Goal: Navigation & Orientation: Find specific page/section

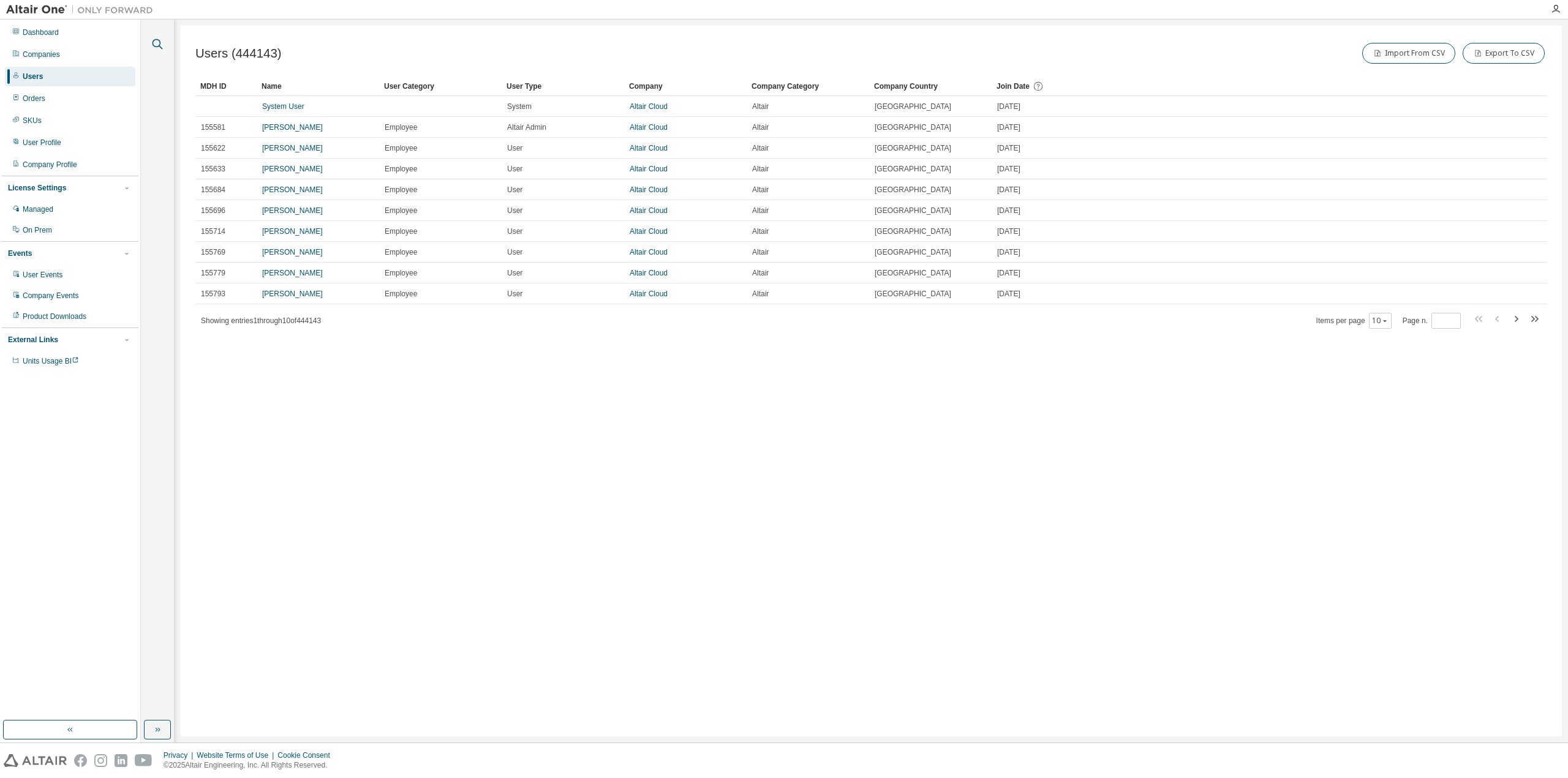
click at [163, 48] on icon "button" at bounding box center [157, 44] width 14 height 14
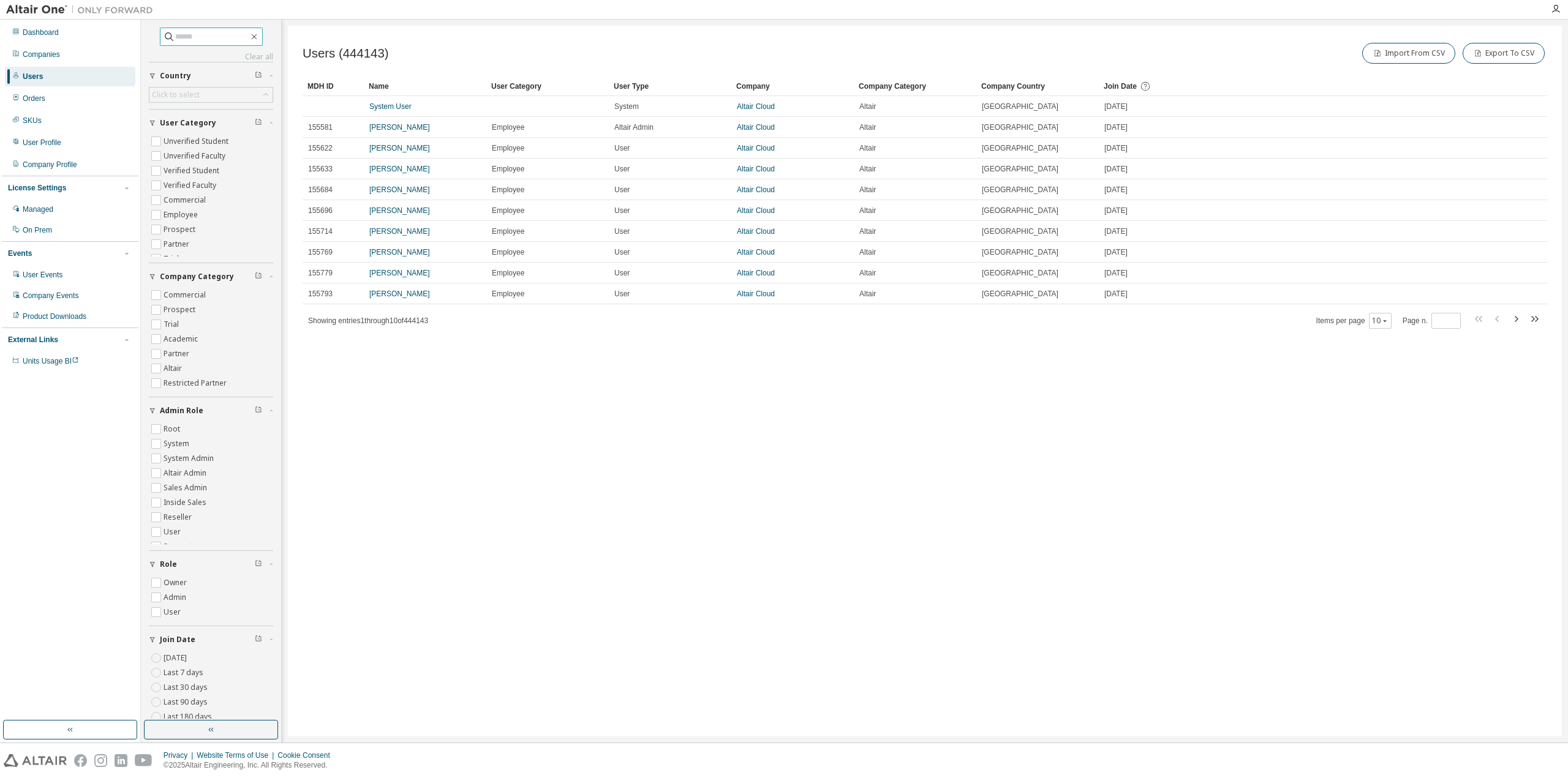
click at [202, 33] on input "text" at bounding box center [212, 36] width 74 height 12
paste input "**********"
type input "**********"
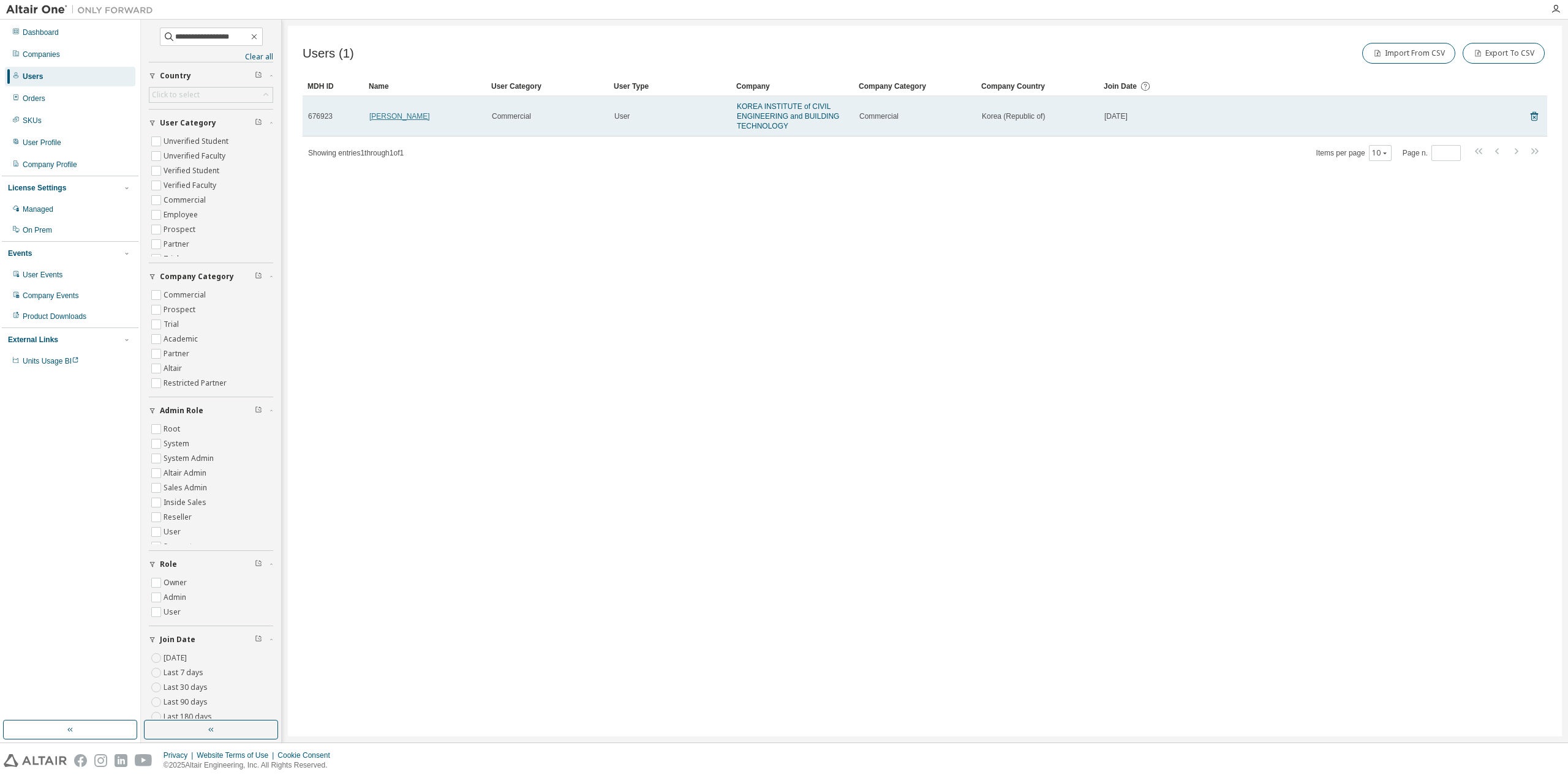
click at [380, 115] on link "Seungyub Baek" at bounding box center [400, 116] width 61 height 9
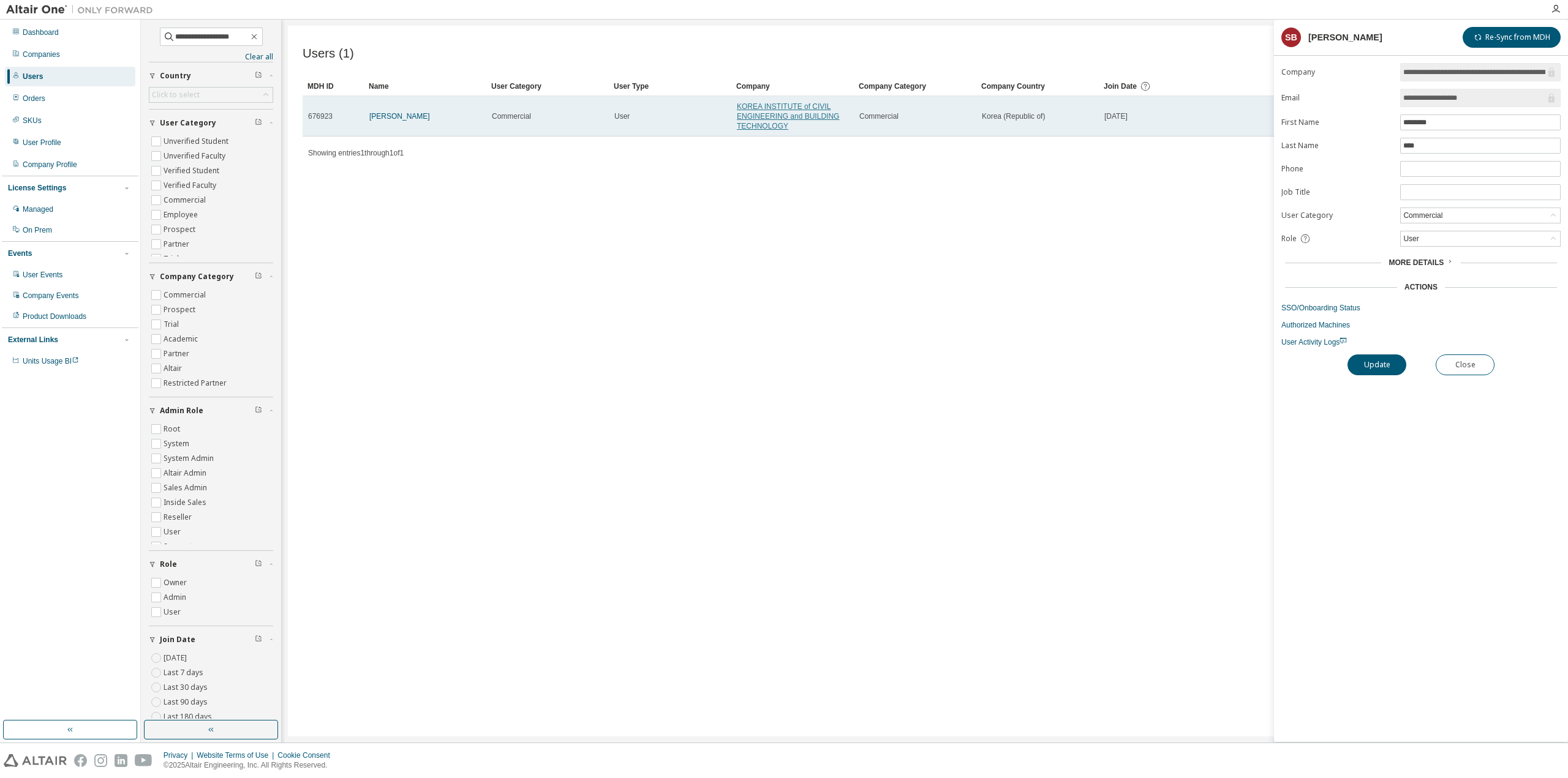
click at [764, 112] on link "KOREA INSTITUTE of CIVIL ENGINEERING and BUILDING TECHNOLOGY" at bounding box center [787, 115] width 102 height 28
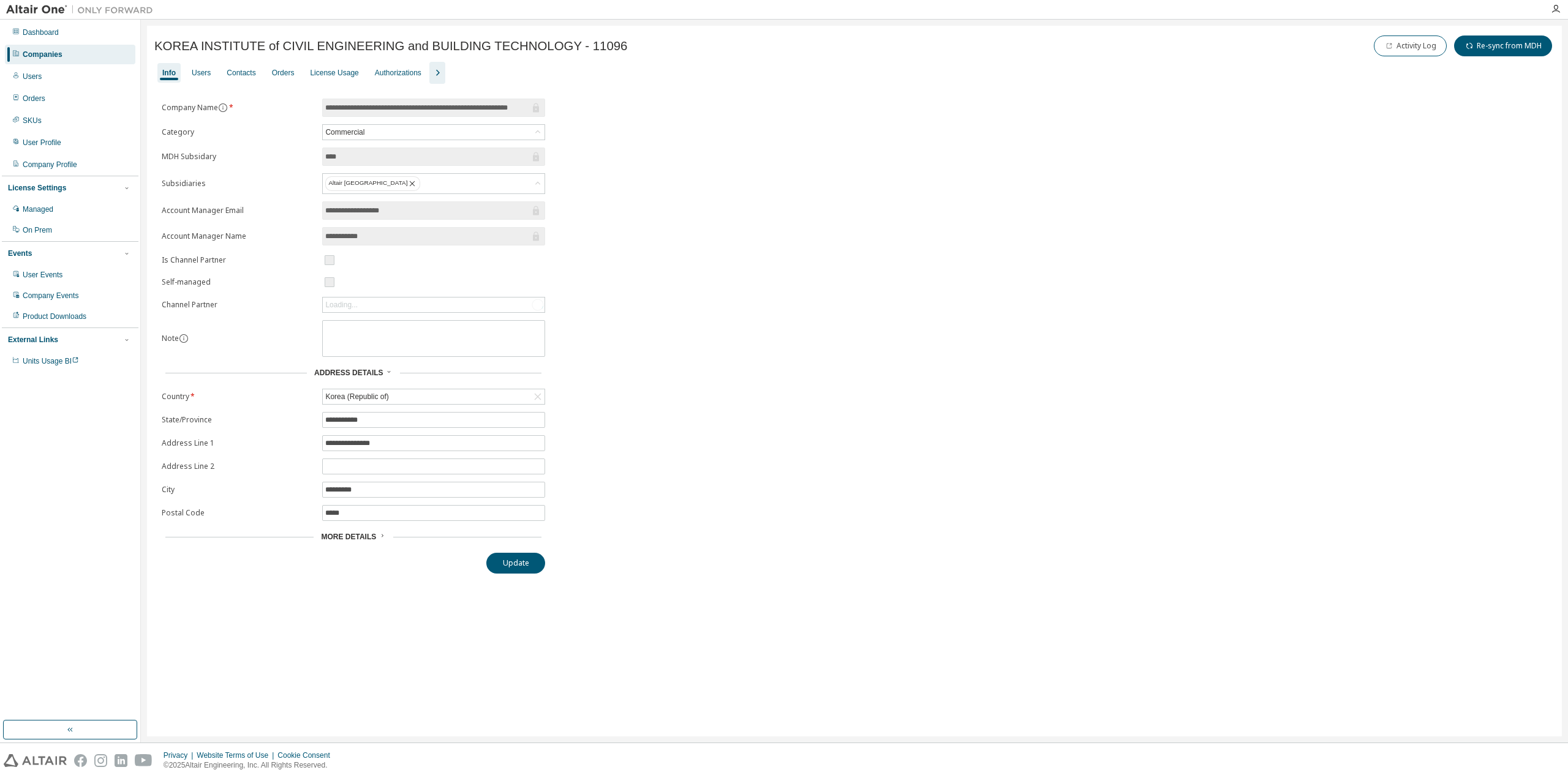
click at [435, 75] on icon "button" at bounding box center [437, 73] width 14 height 14
click at [457, 81] on div "License Priority" at bounding box center [462, 73] width 60 height 19
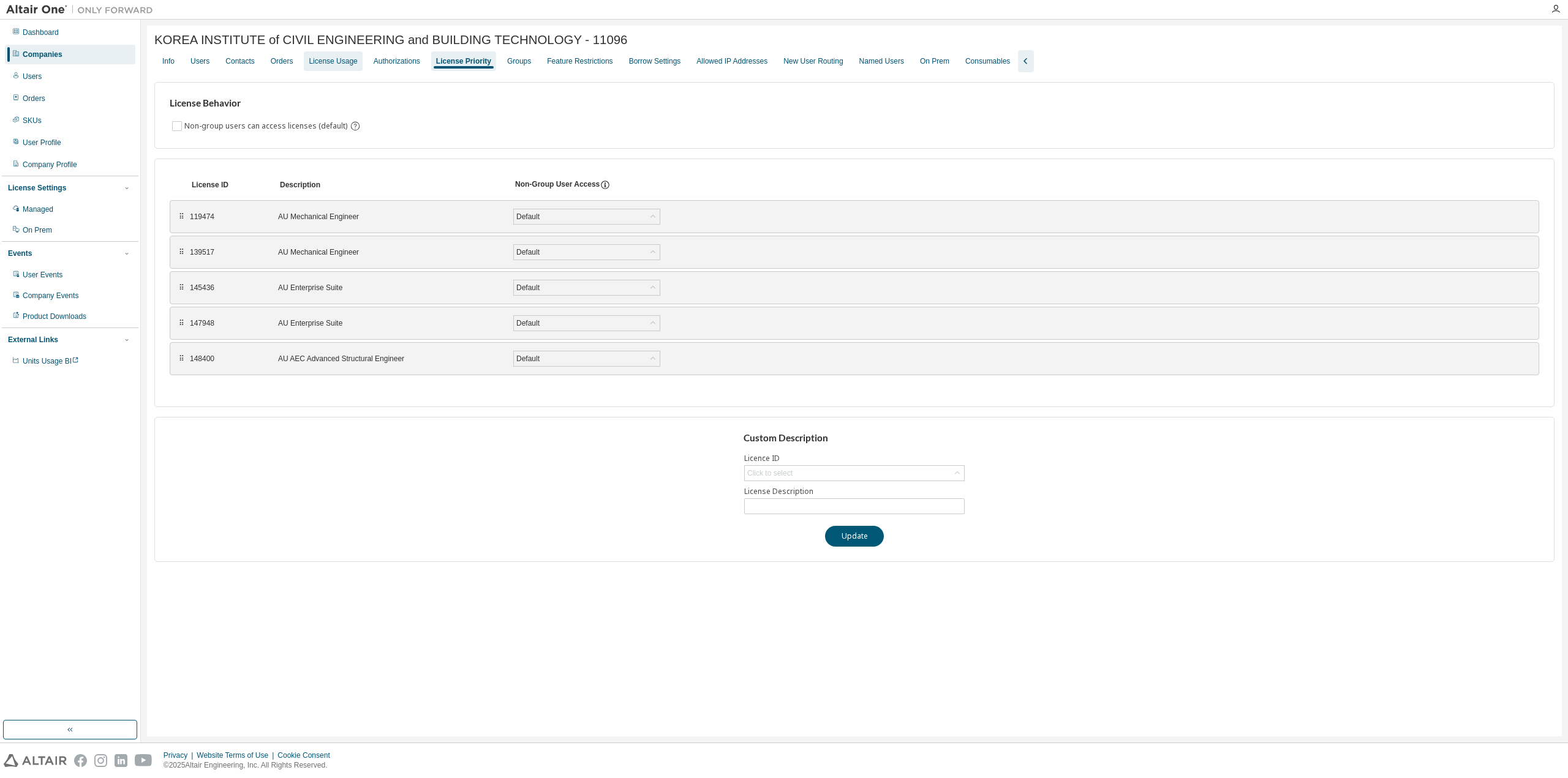
click at [319, 66] on div "License Usage" at bounding box center [333, 61] width 48 height 10
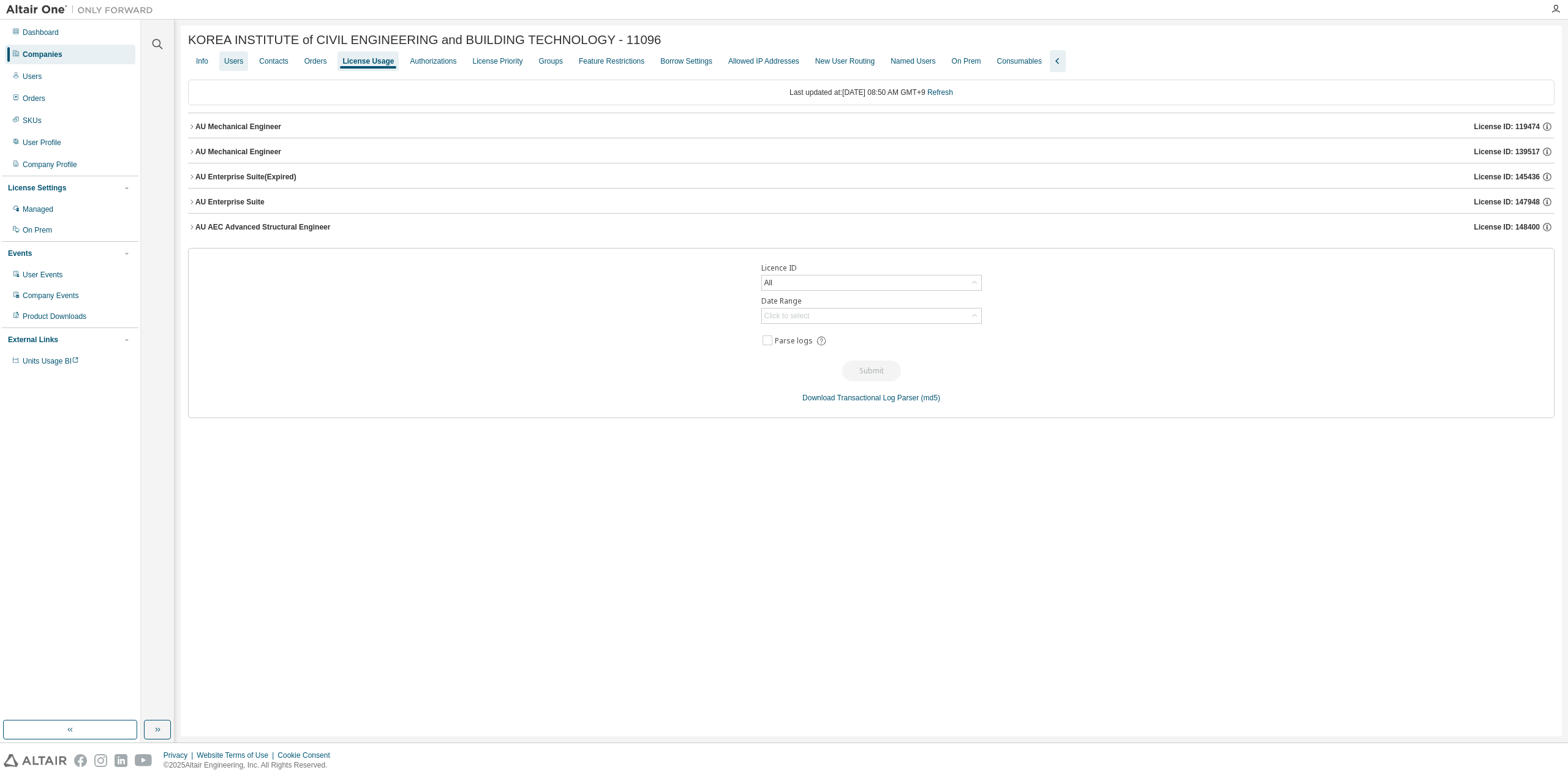
click at [238, 63] on div "Users" at bounding box center [234, 61] width 19 height 10
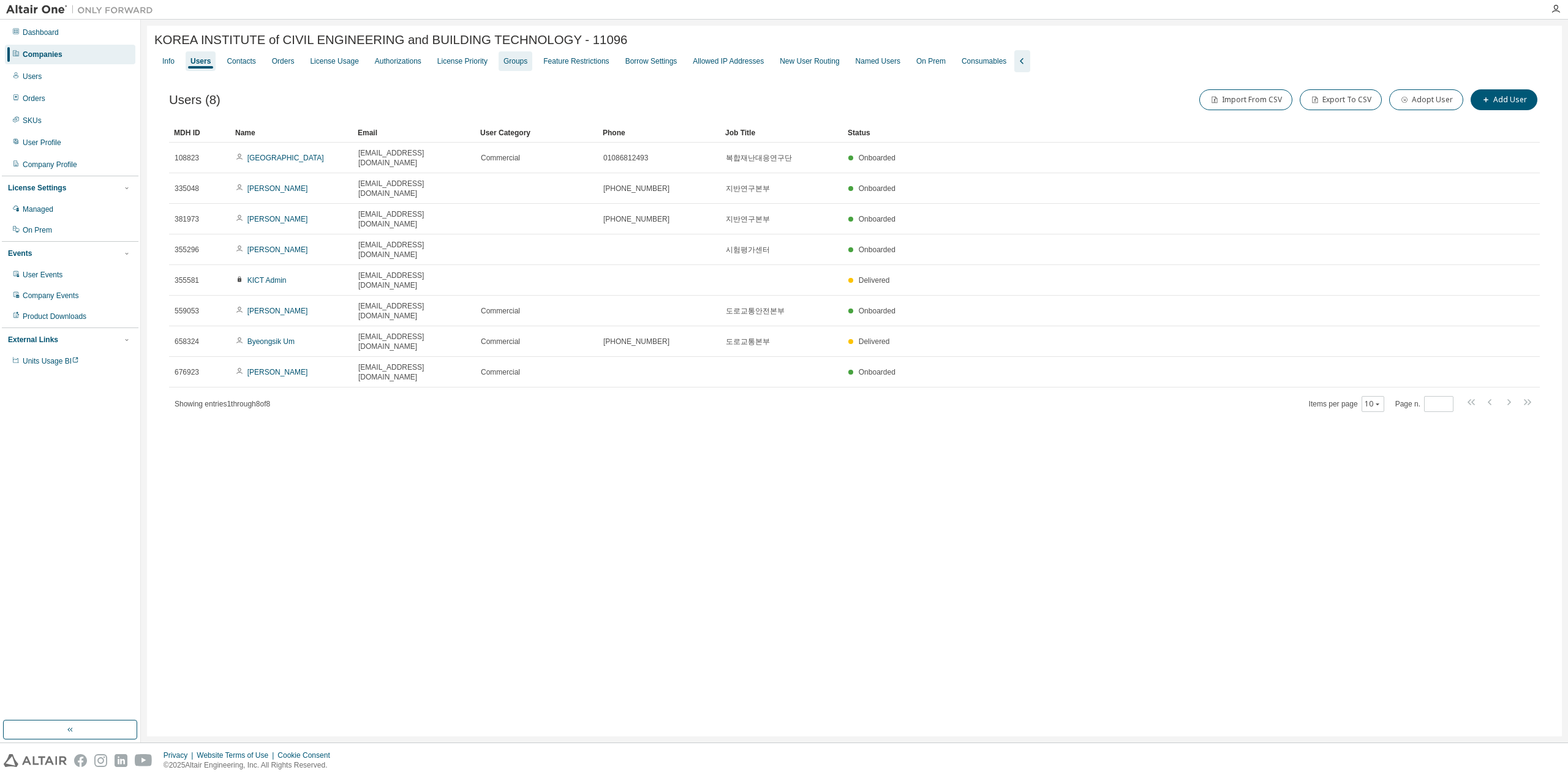
click at [501, 61] on div "Info Users Contacts Orders License Usage Authorizations License Priority Groups…" at bounding box center [854, 61] width 1400 height 22
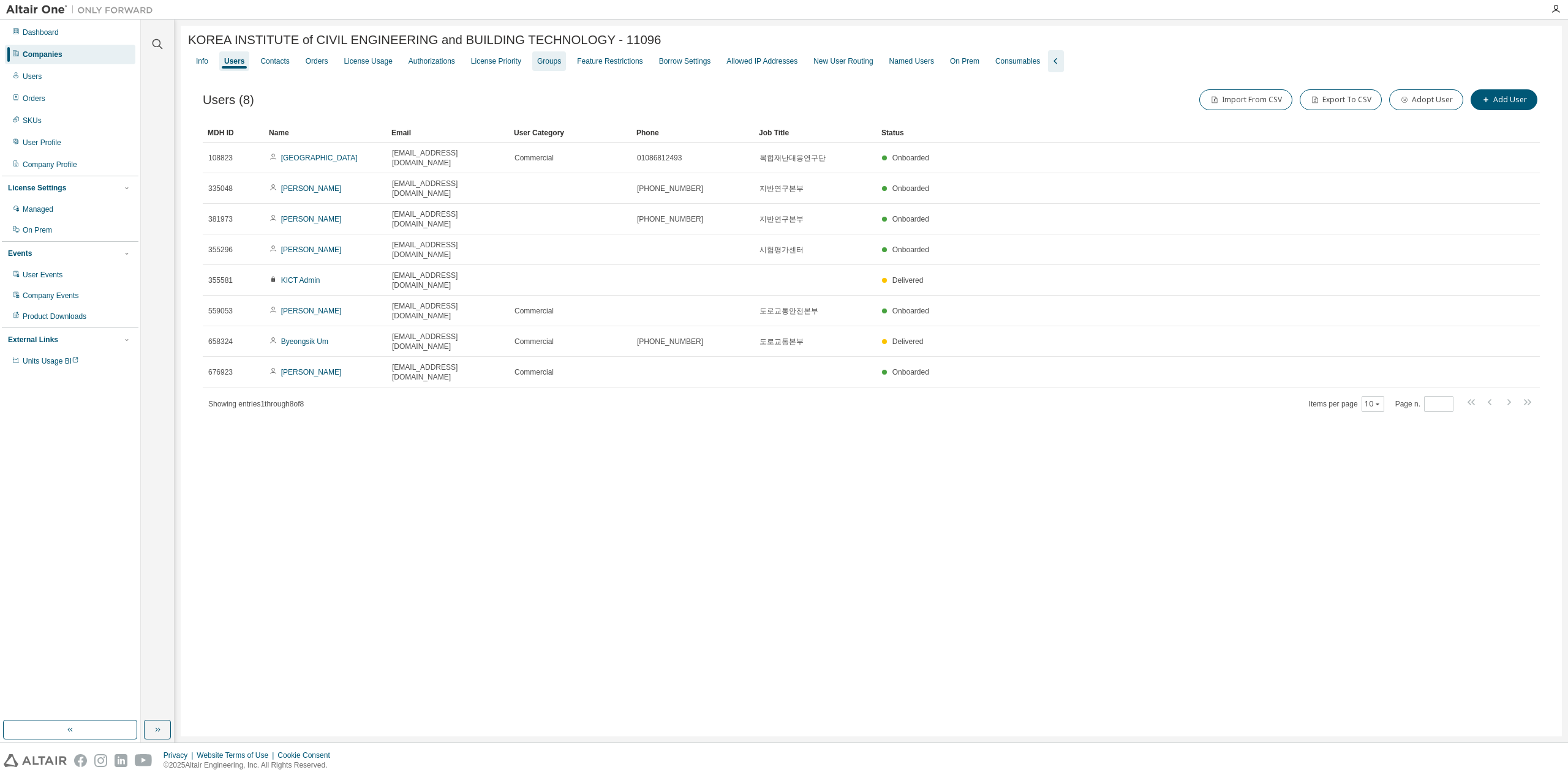
click at [532, 61] on div "Groups" at bounding box center [549, 61] width 34 height 19
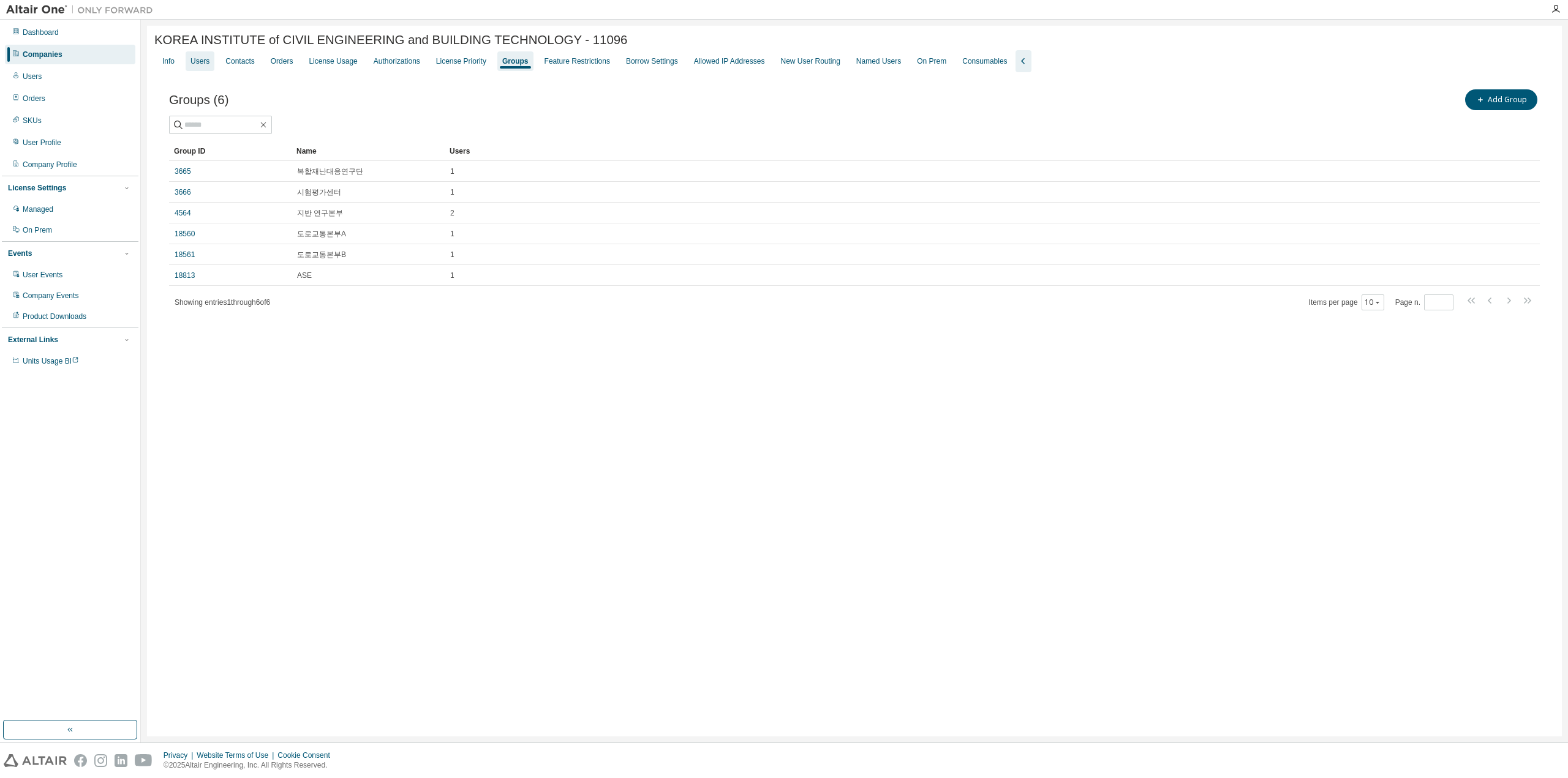
click at [205, 70] on div "Users" at bounding box center [200, 61] width 29 height 19
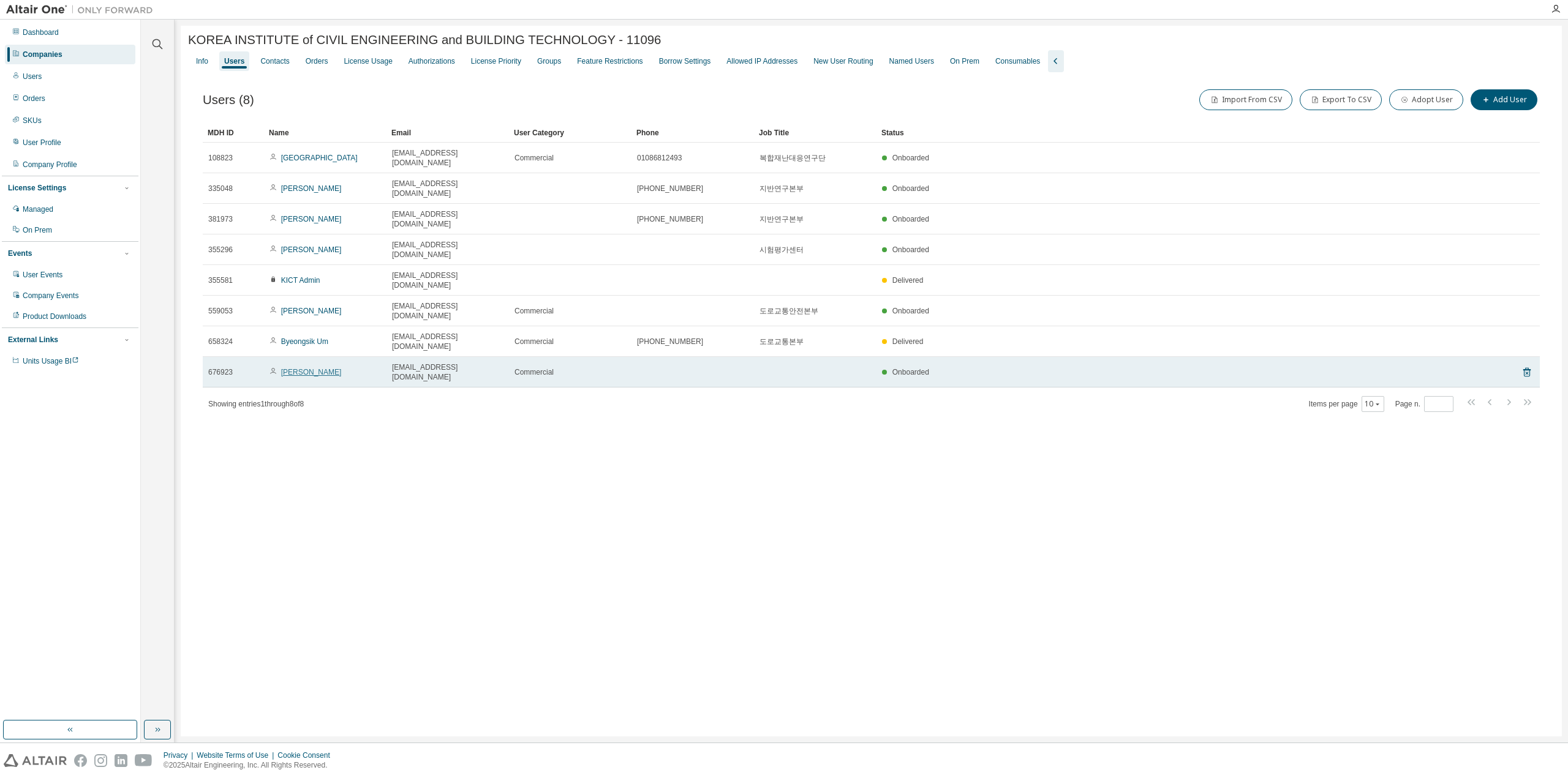
click at [318, 368] on link "Seungyub Baek" at bounding box center [311, 372] width 61 height 9
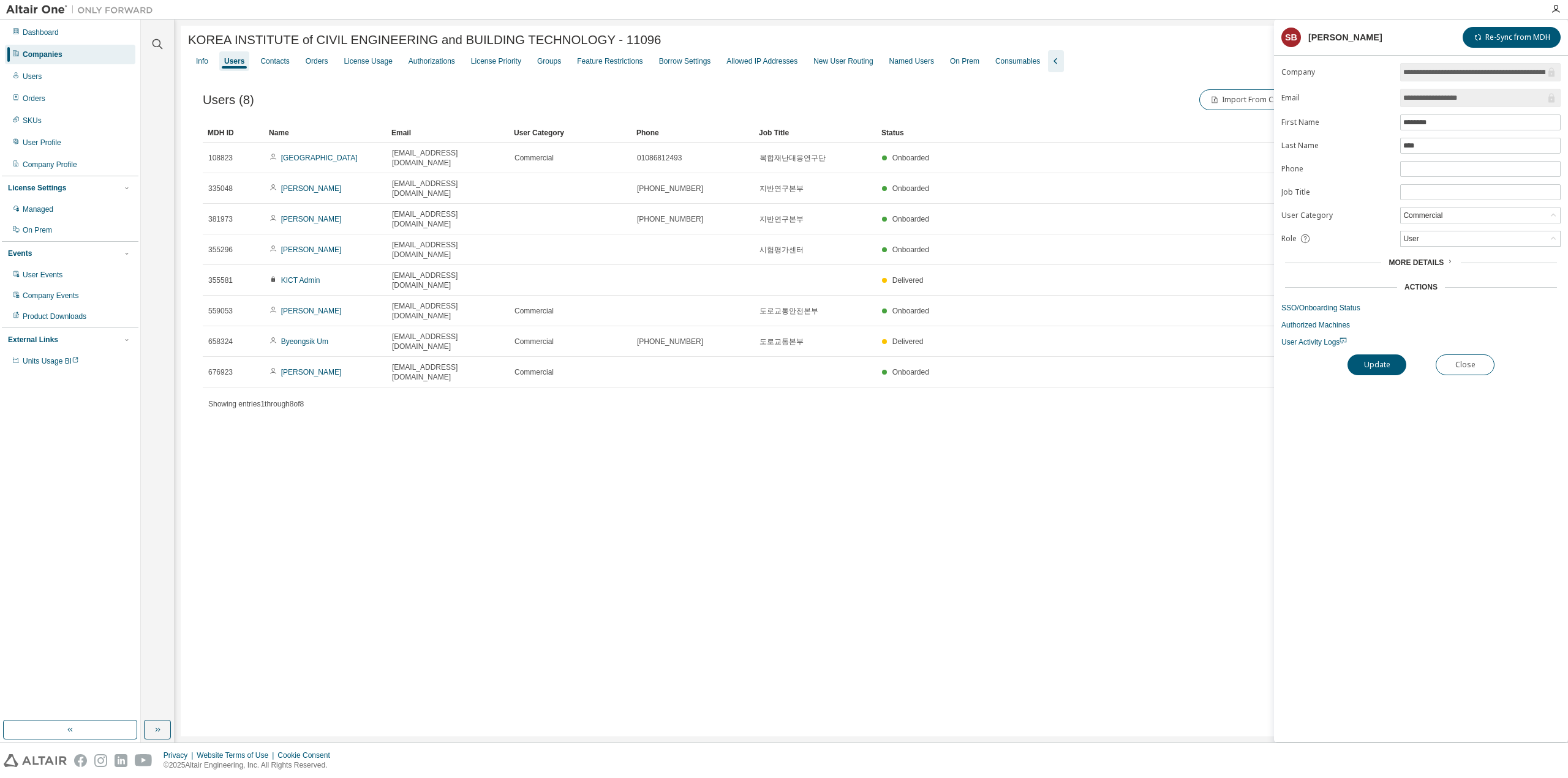
click at [1446, 258] on icon at bounding box center [1449, 261] width 7 height 7
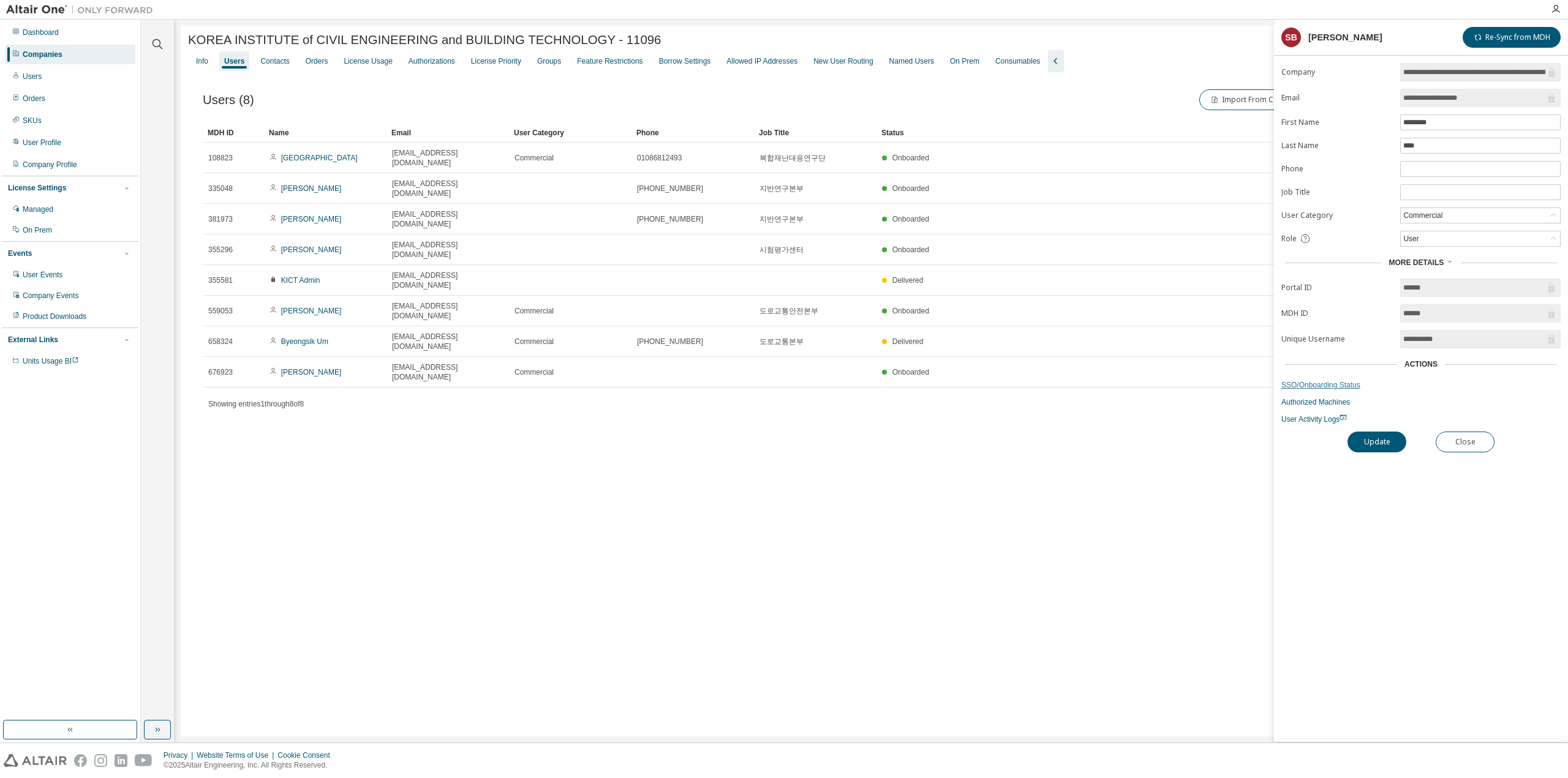
click at [1344, 381] on link "SSO/Onboarding Status" at bounding box center [1421, 385] width 279 height 10
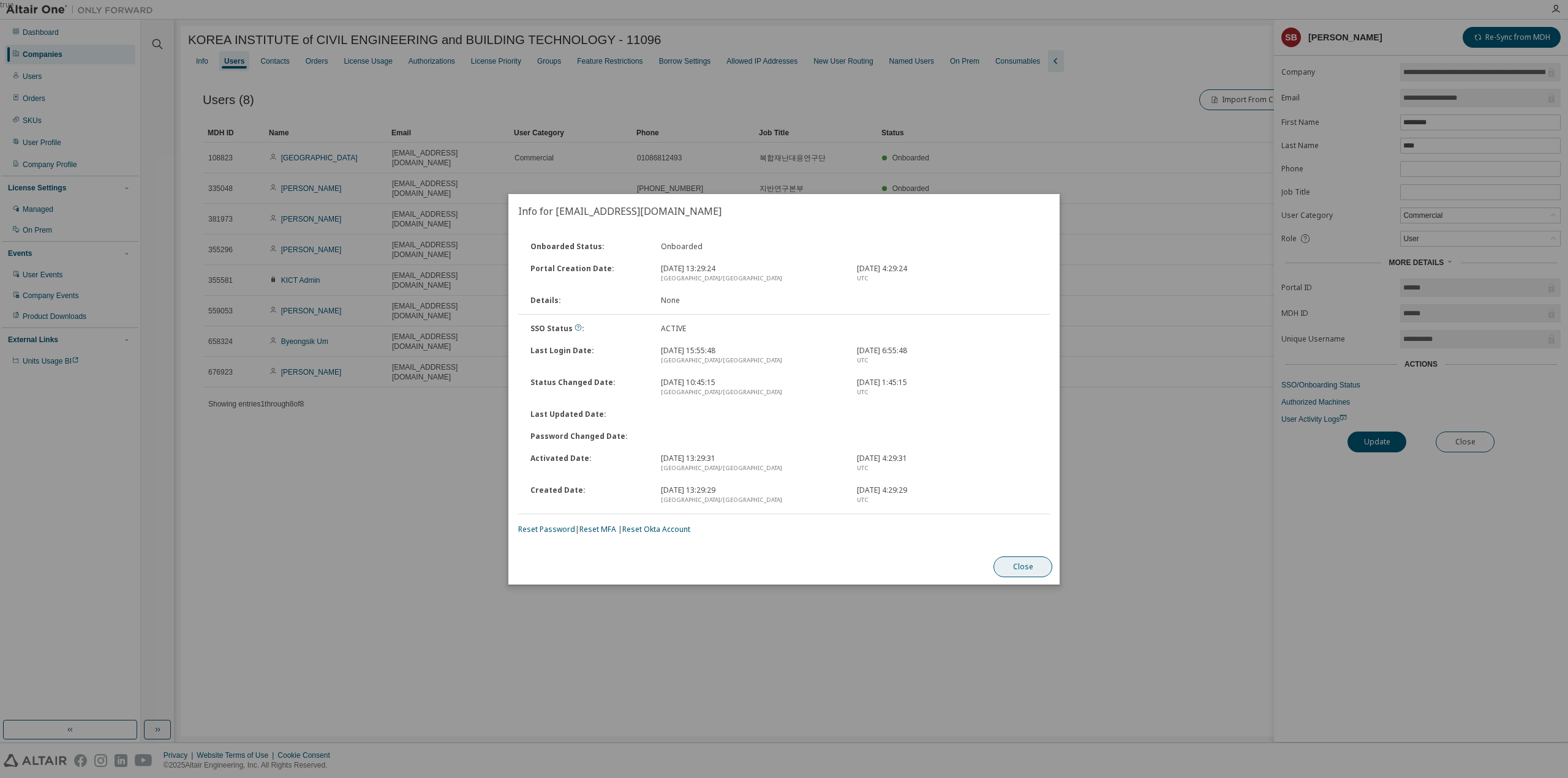
click at [1046, 568] on button "Close" at bounding box center [1022, 567] width 59 height 21
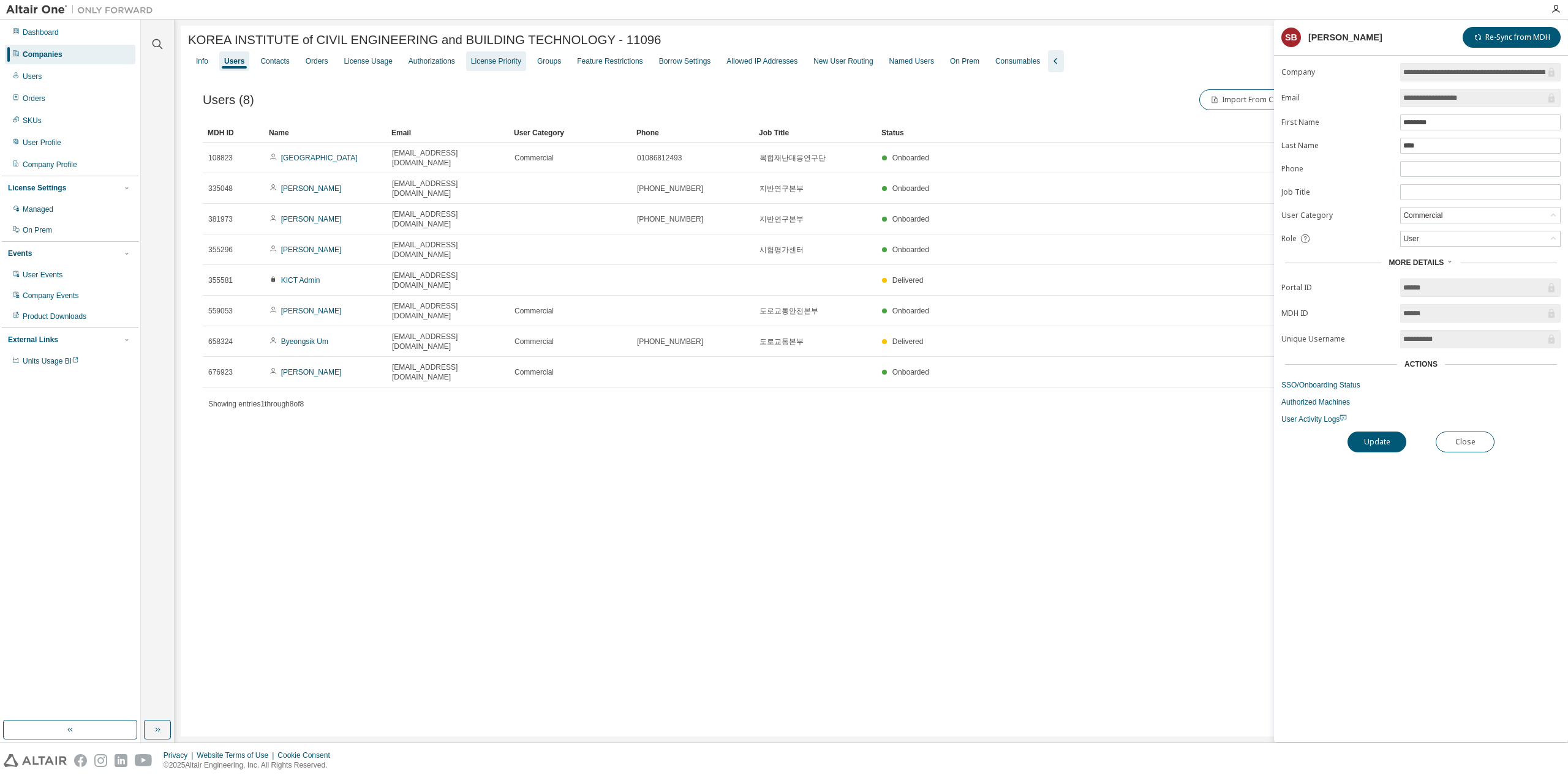
click at [503, 71] on div "License Priority" at bounding box center [496, 61] width 60 height 19
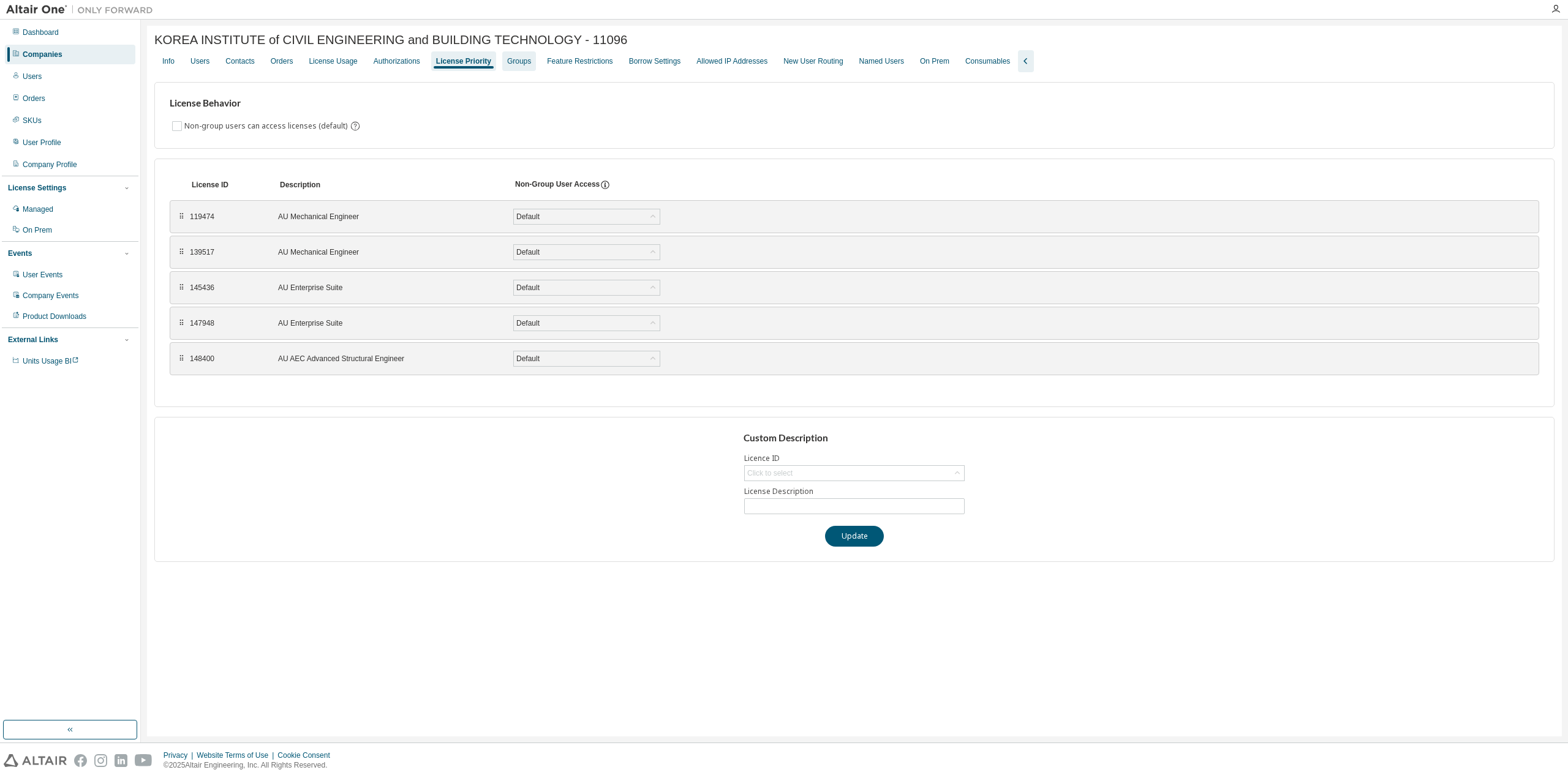
click at [514, 66] on div "Groups" at bounding box center [519, 61] width 24 height 10
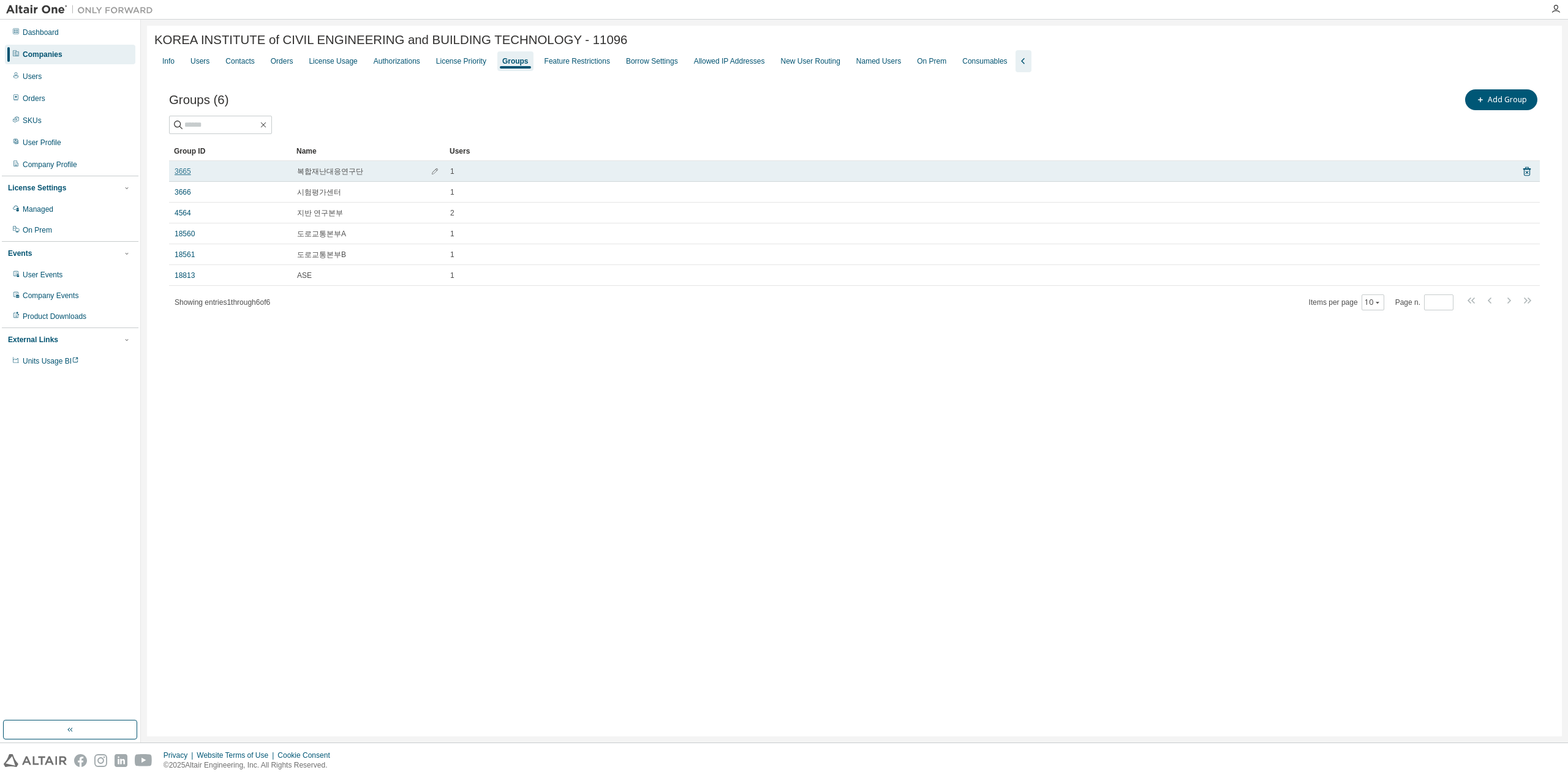
click at [185, 176] on link "3665" at bounding box center [183, 172] width 17 height 10
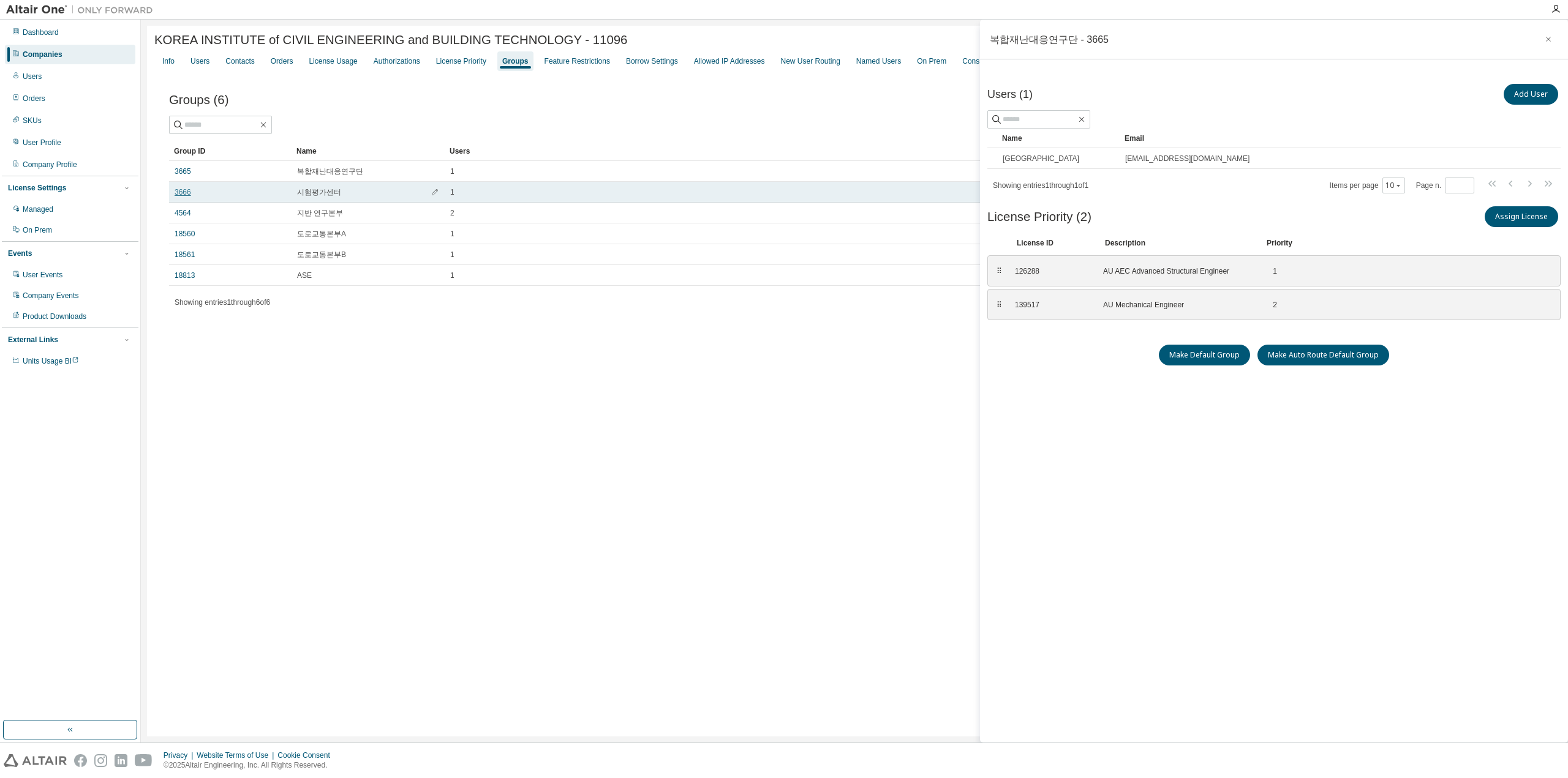
click at [185, 194] on link "3666" at bounding box center [183, 192] width 17 height 10
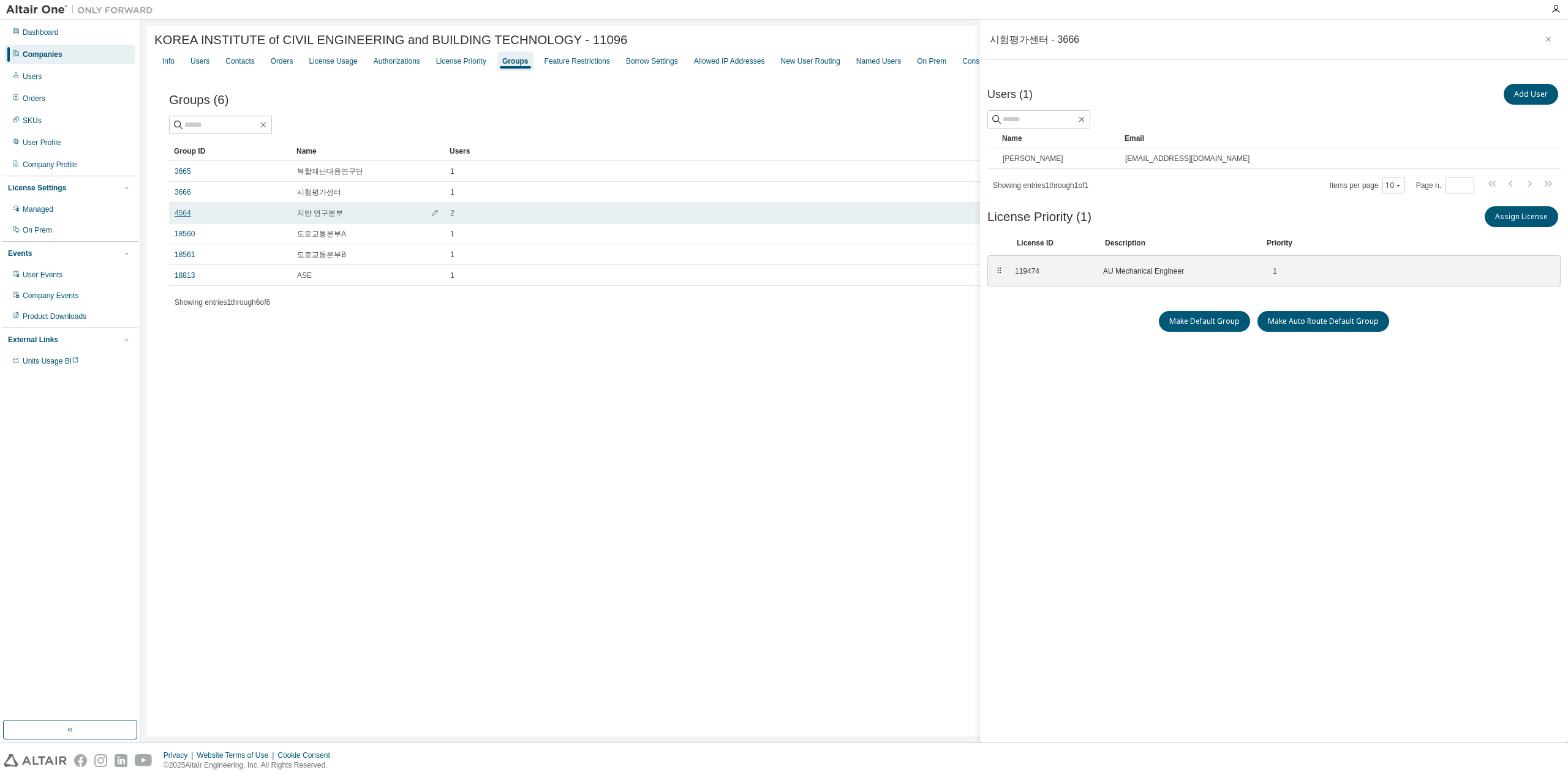
click at [187, 212] on link "4564" at bounding box center [183, 213] width 17 height 10
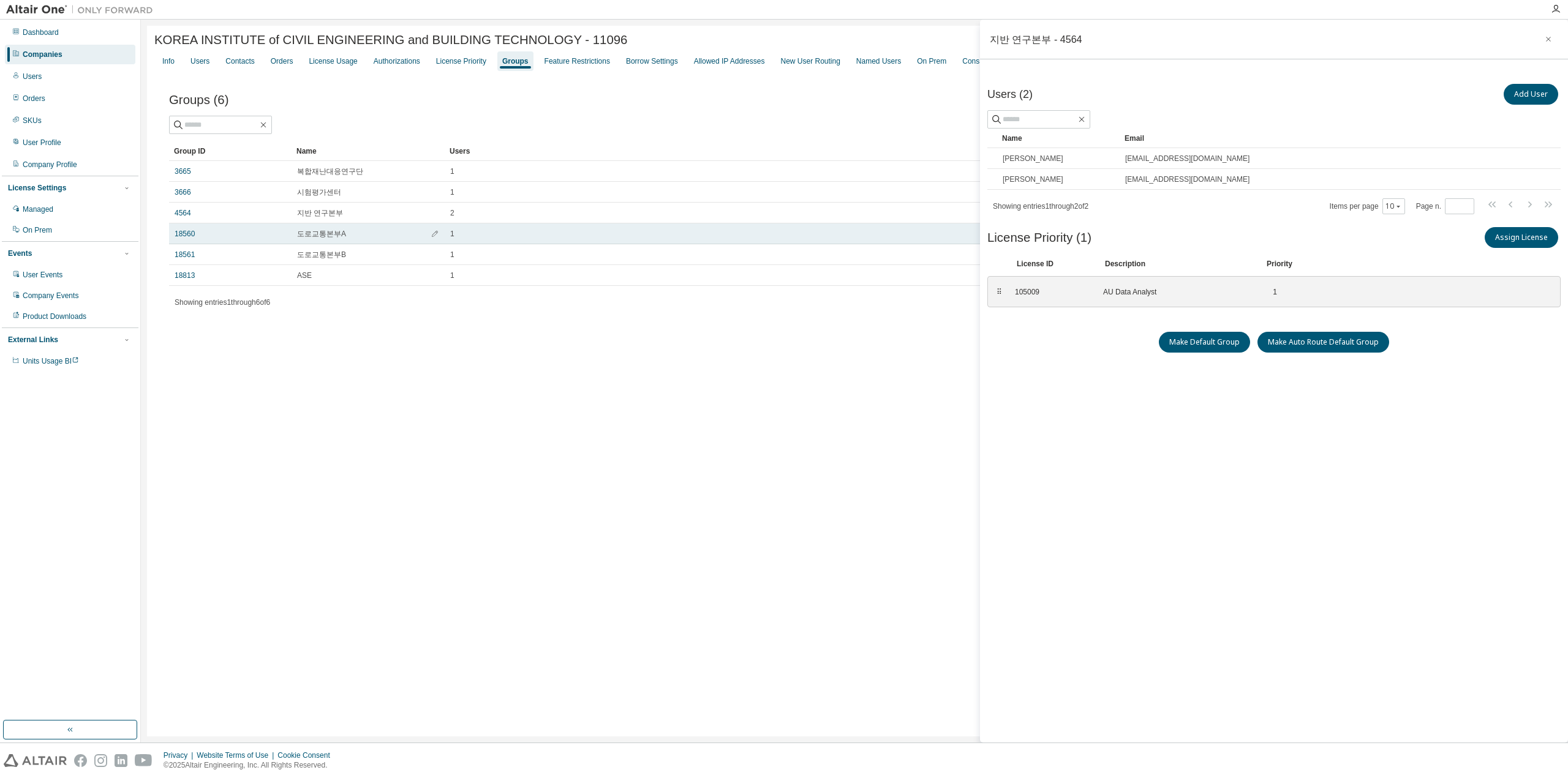
click at [189, 242] on td "18560" at bounding box center [230, 234] width 123 height 21
click at [190, 232] on link "18560" at bounding box center [185, 233] width 20 height 10
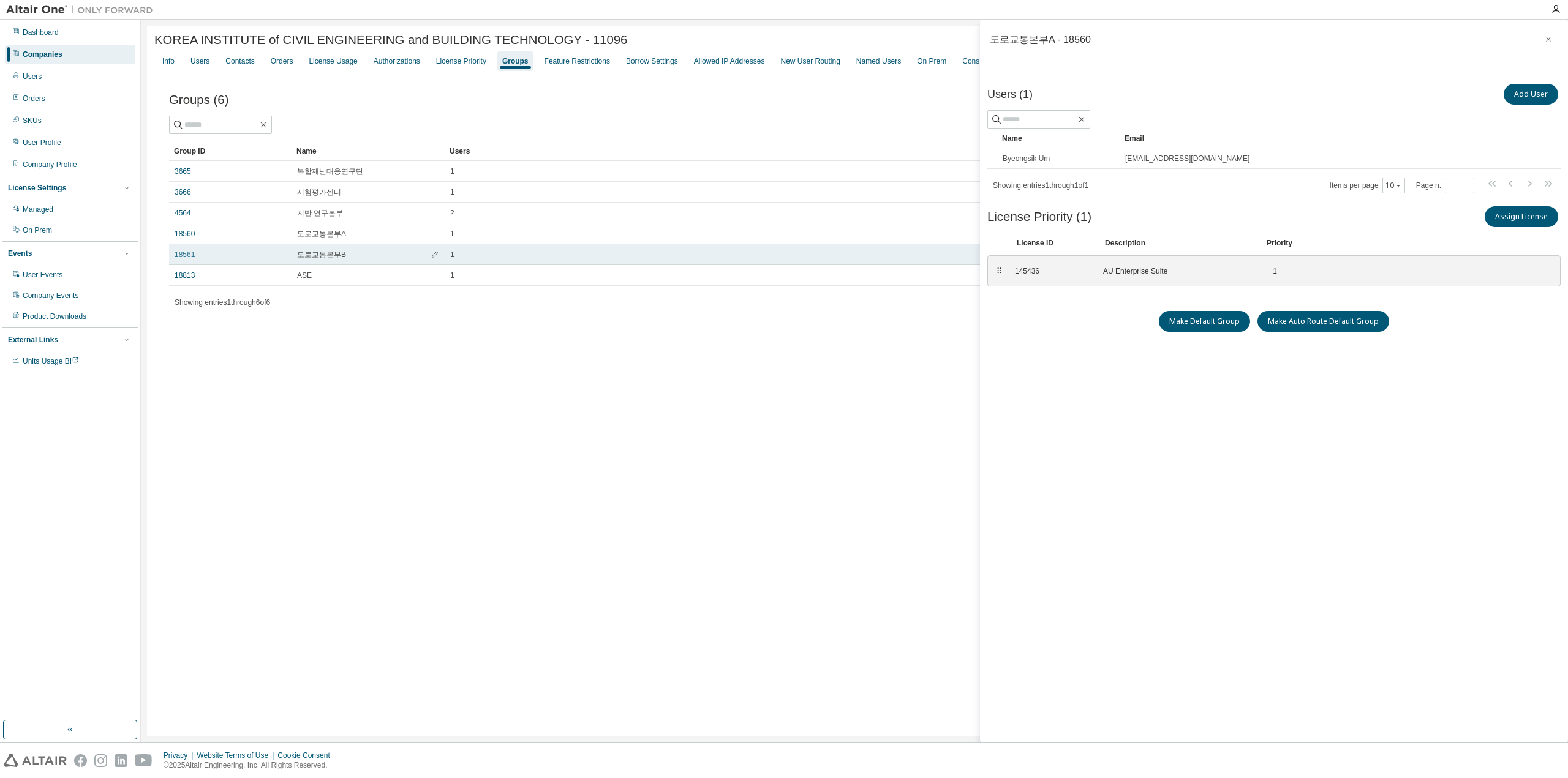
click at [187, 252] on link "18561" at bounding box center [185, 254] width 20 height 10
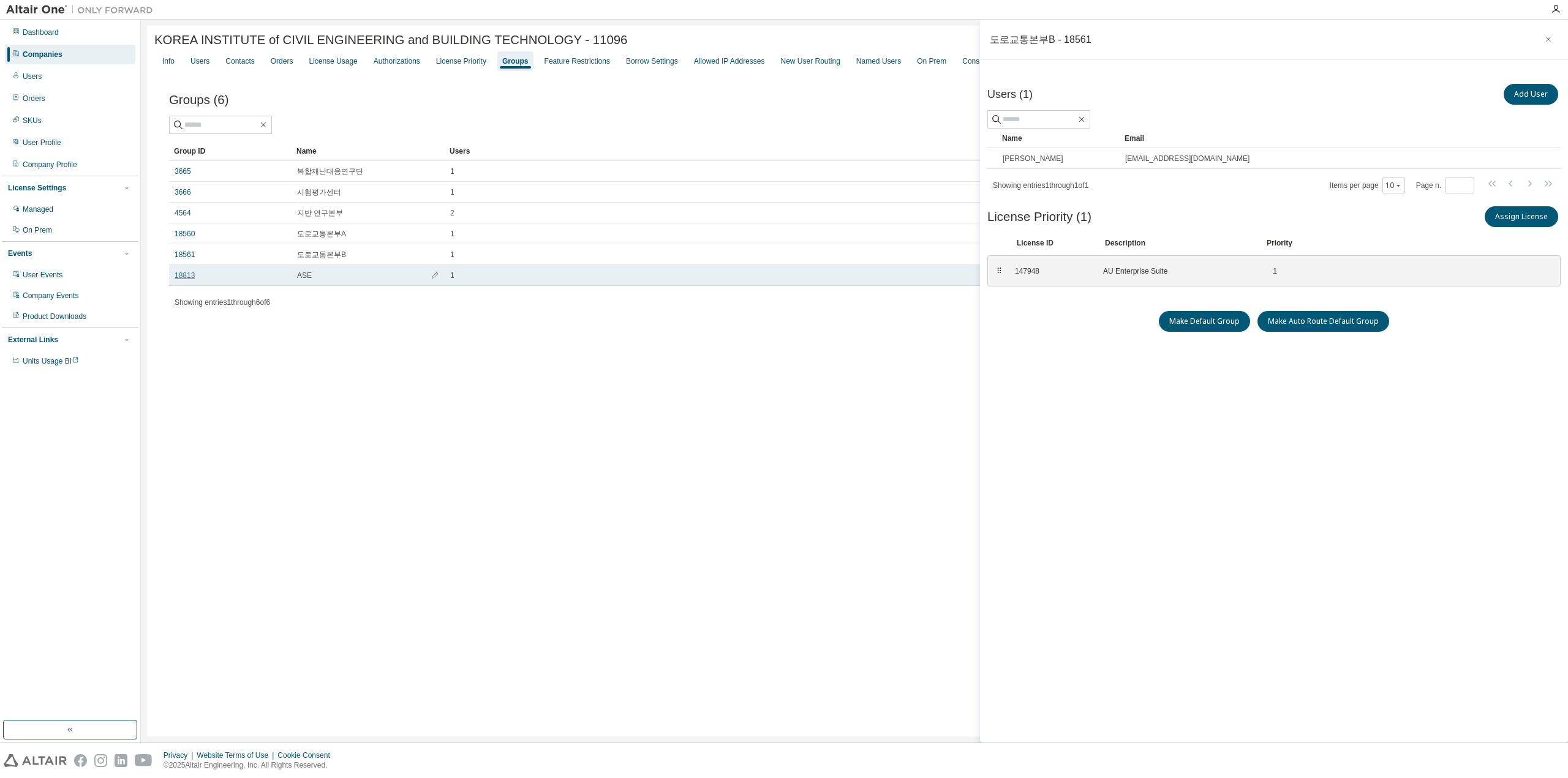
click at [186, 280] on link "18813" at bounding box center [185, 275] width 20 height 10
